Goal: Find specific fact: Find contact information

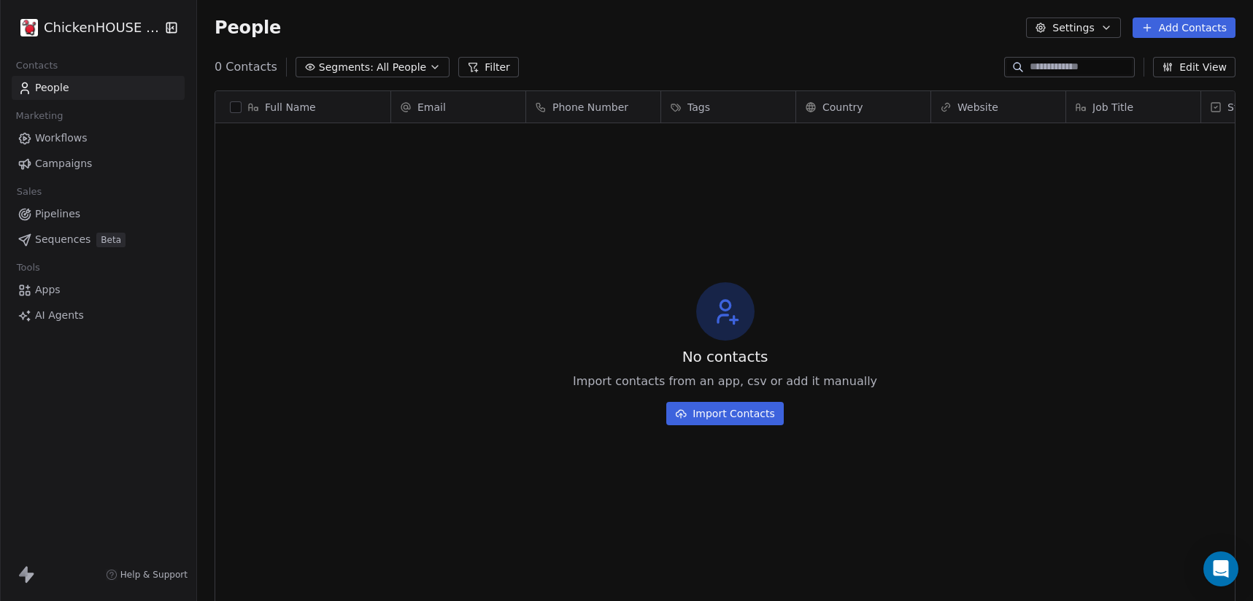
scroll to position [529, 1056]
click at [114, 16] on html "ChickenHOUSE snc Contacts People Marketing Workflows Campaigns Sales Pipelines …" at bounding box center [626, 355] width 1253 height 711
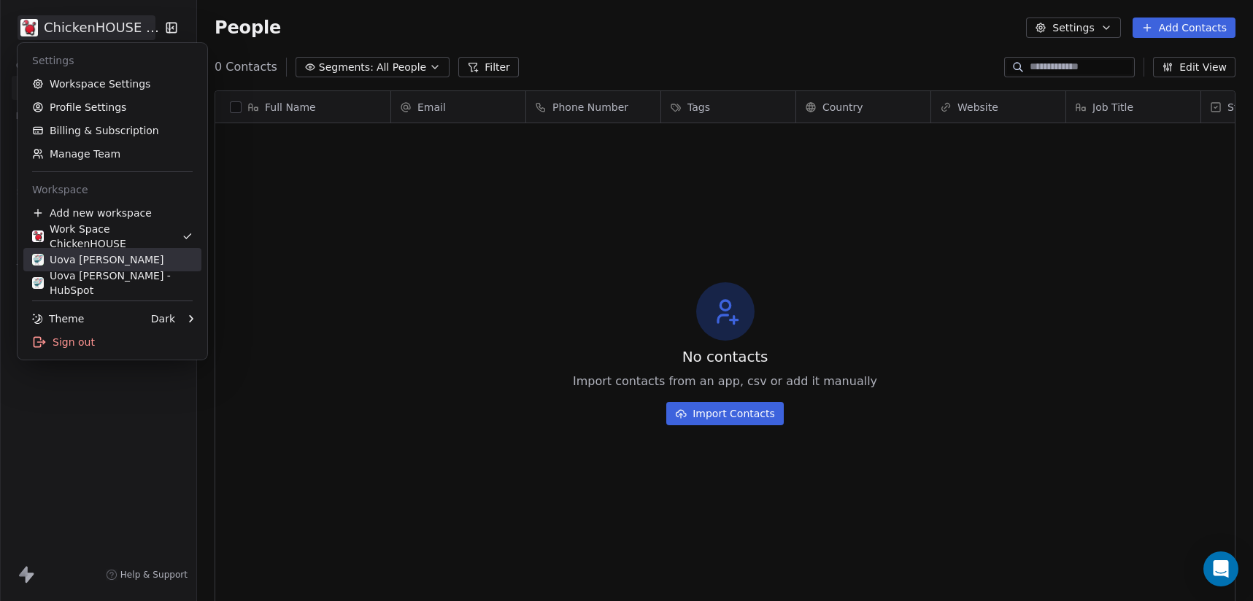
click at [63, 266] on div "Uova [PERSON_NAME]" at bounding box center [97, 259] width 131 height 15
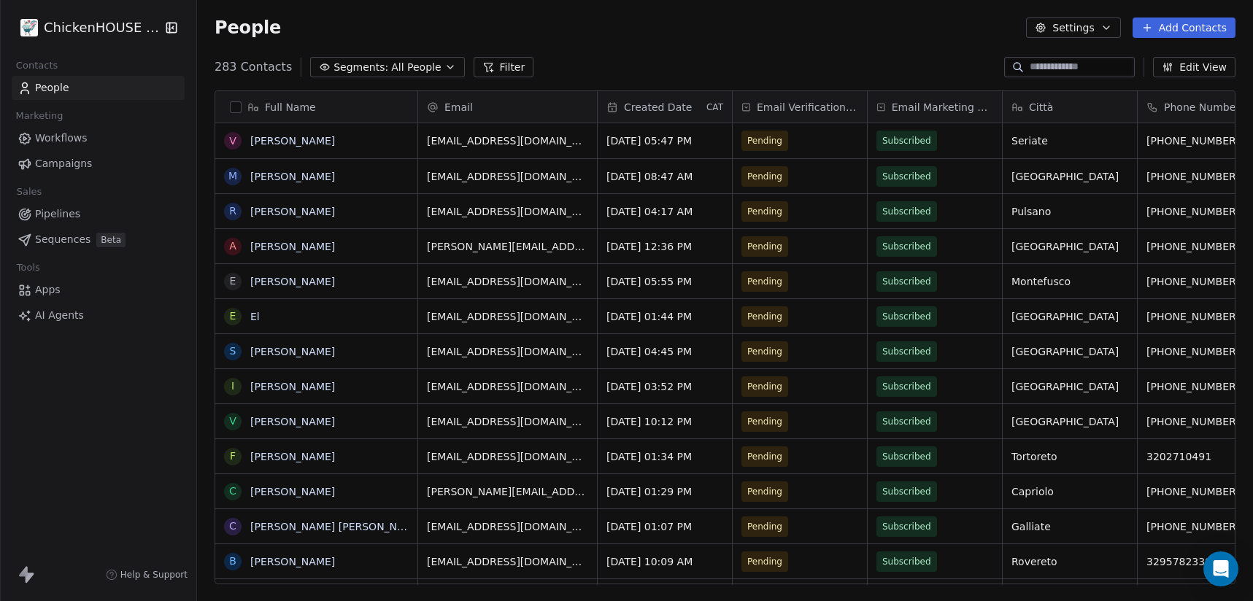
scroll to position [529, 1056]
click at [1064, 67] on input at bounding box center [1080, 67] width 102 height 15
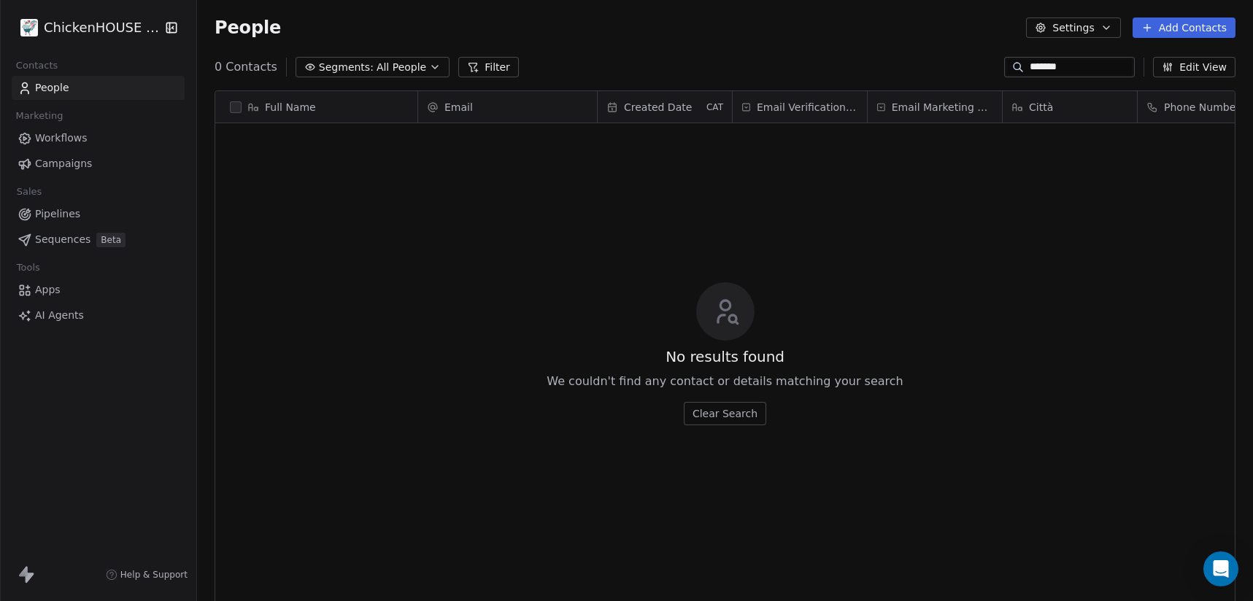
type input "********"
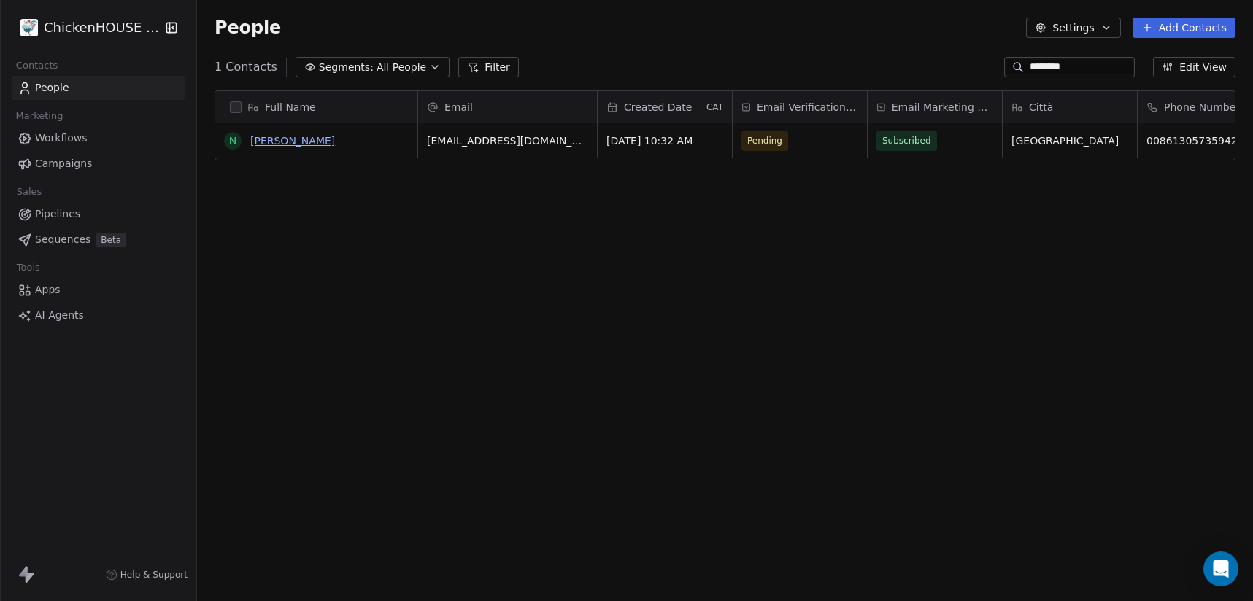
click at [263, 142] on link "[PERSON_NAME]" at bounding box center [292, 141] width 85 height 12
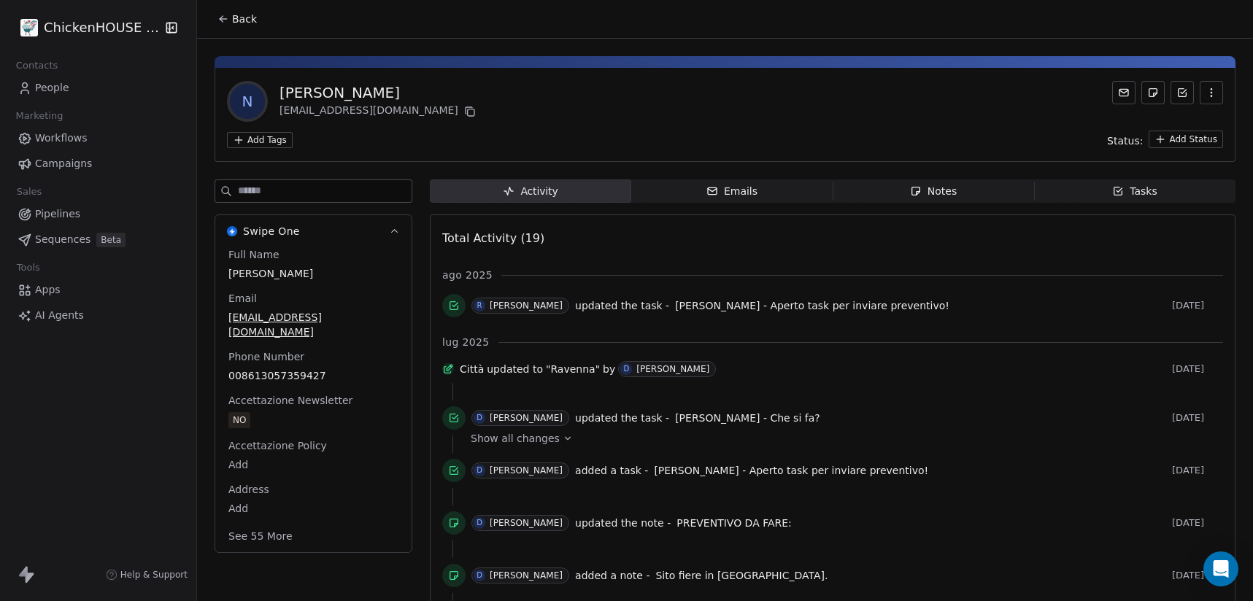
click at [915, 199] on span "Notes Notes" at bounding box center [932, 190] width 201 height 23
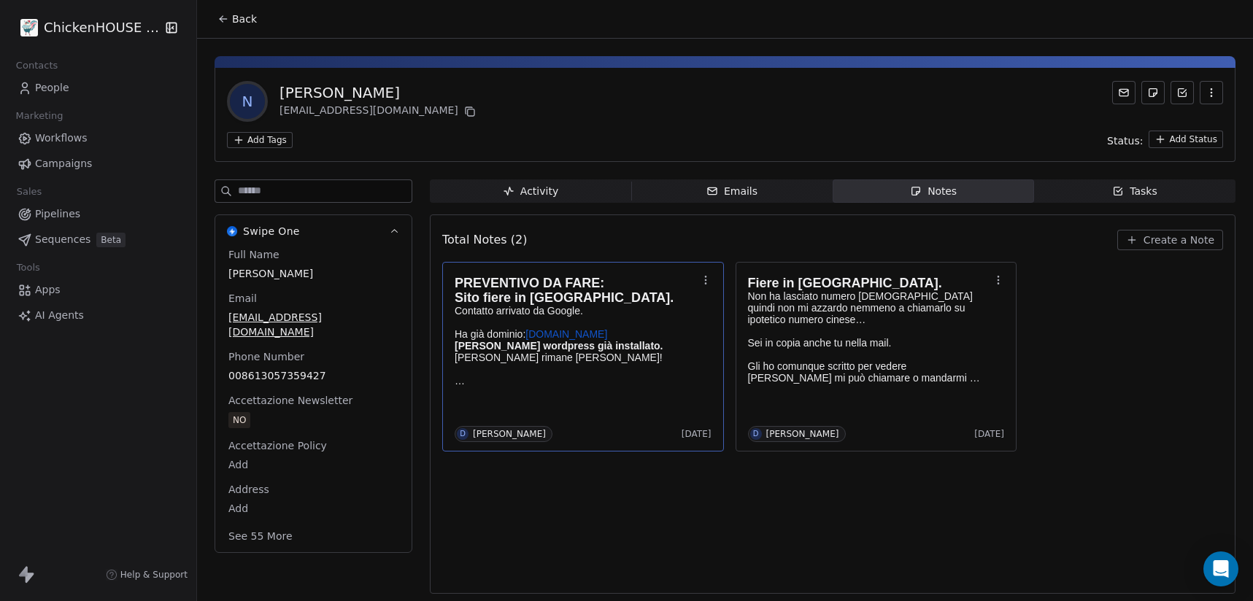
click at [560, 336] on link "[DOMAIN_NAME]" at bounding box center [566, 334] width 82 height 12
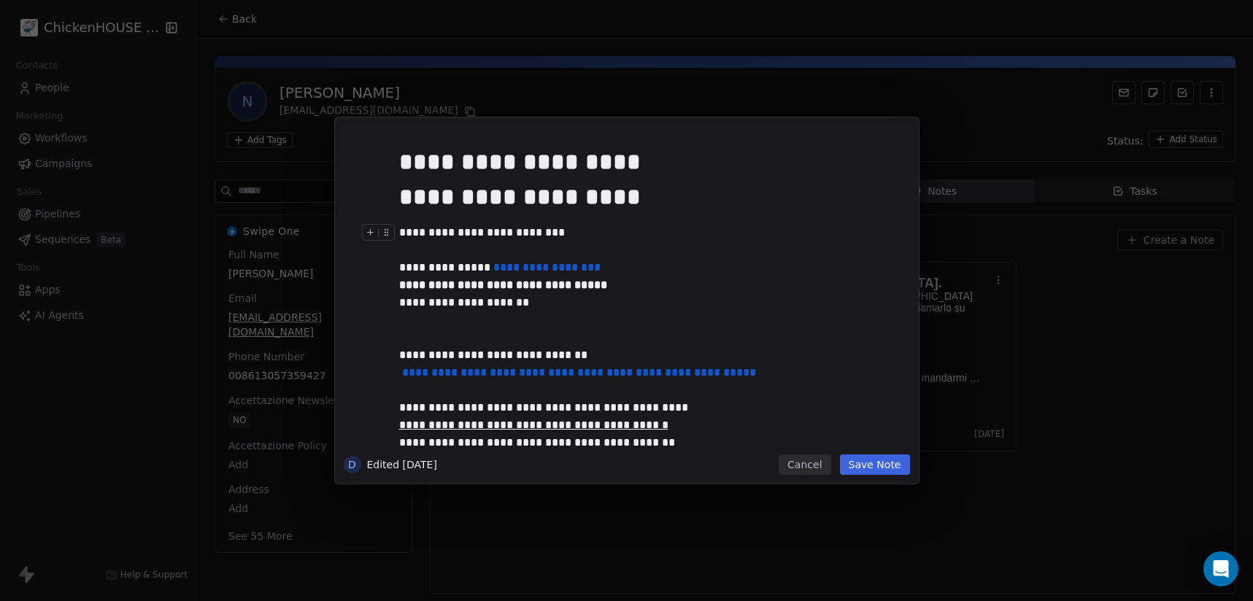
click at [800, 462] on button "Cancel" at bounding box center [804, 464] width 52 height 20
